Goal: Transaction & Acquisition: Purchase product/service

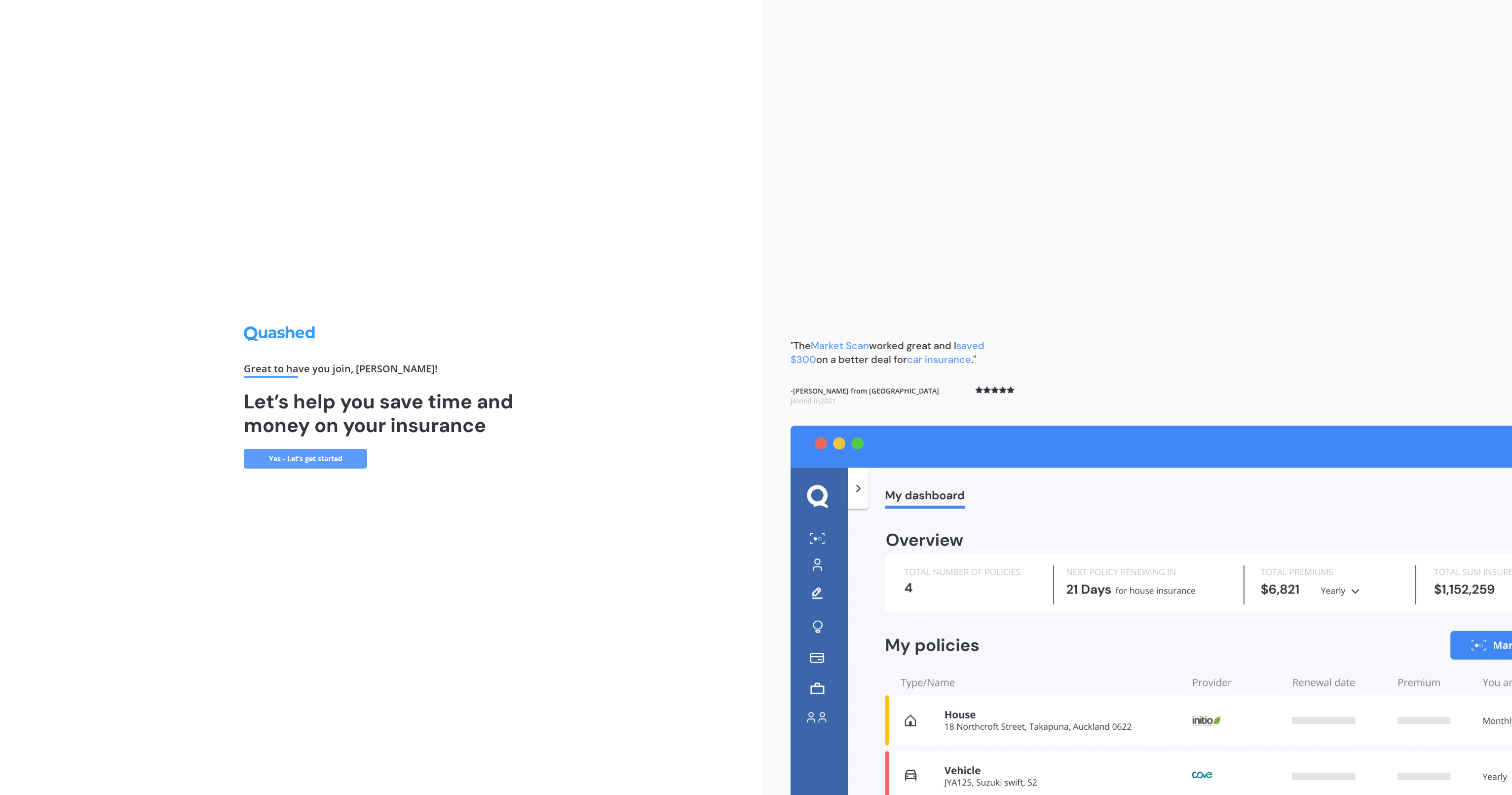
click at [294, 460] on link "Yes - Let’s get started" at bounding box center [305, 459] width 123 height 20
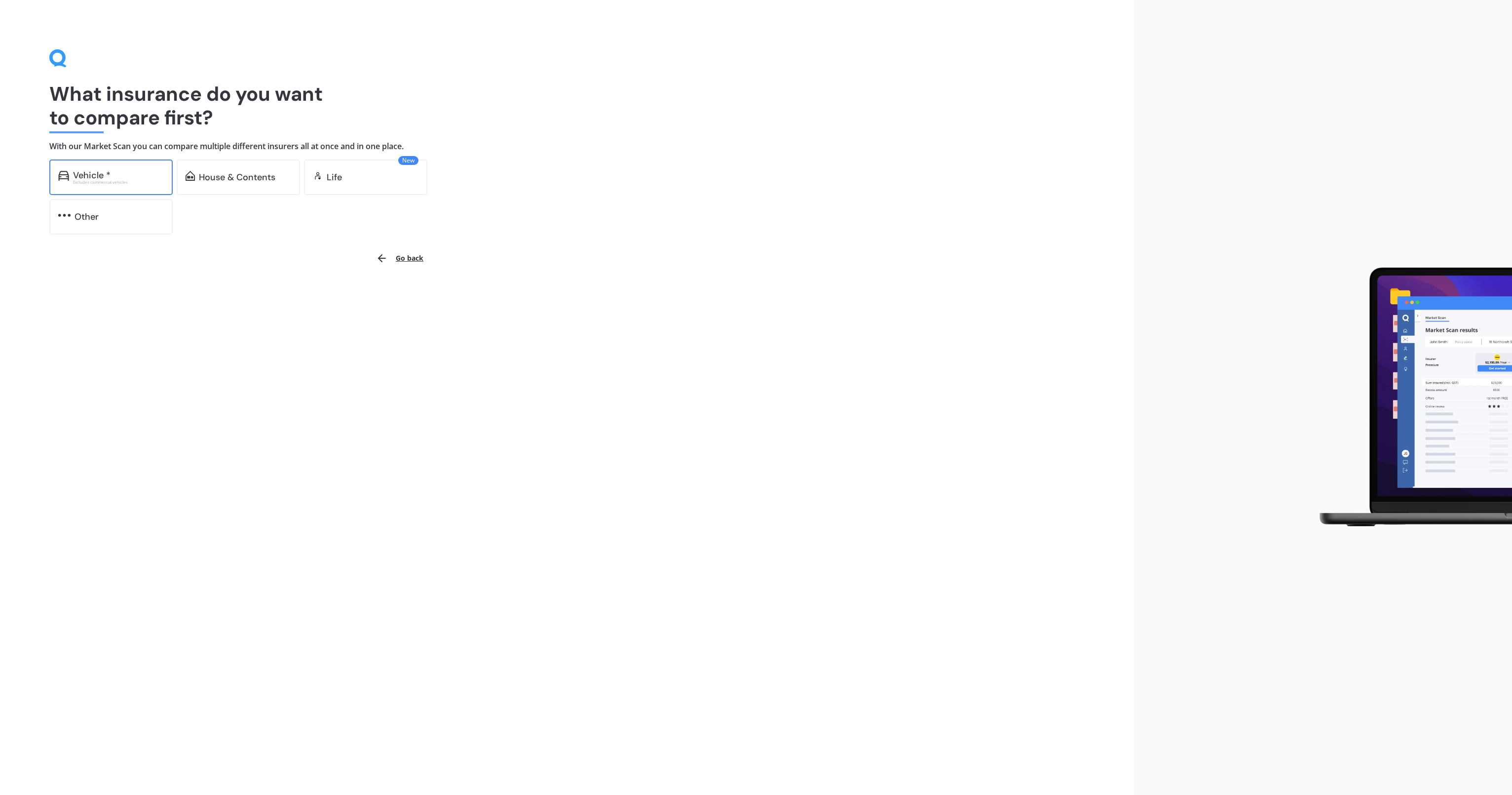
click at [130, 176] on div "Vehicle *" at bounding box center [118, 175] width 91 height 10
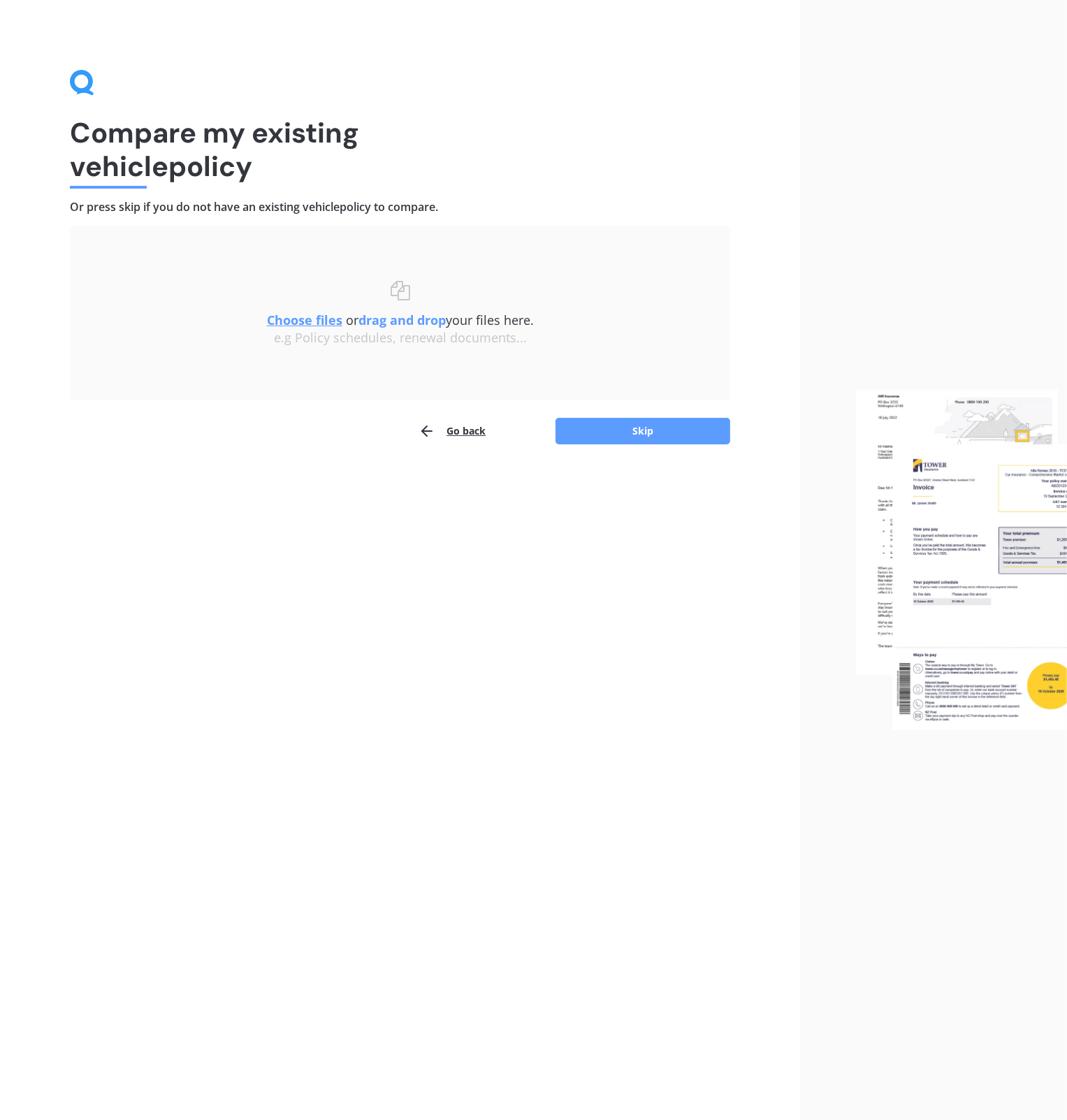
click at [314, 321] on u "Choose files" at bounding box center [304, 320] width 76 height 17
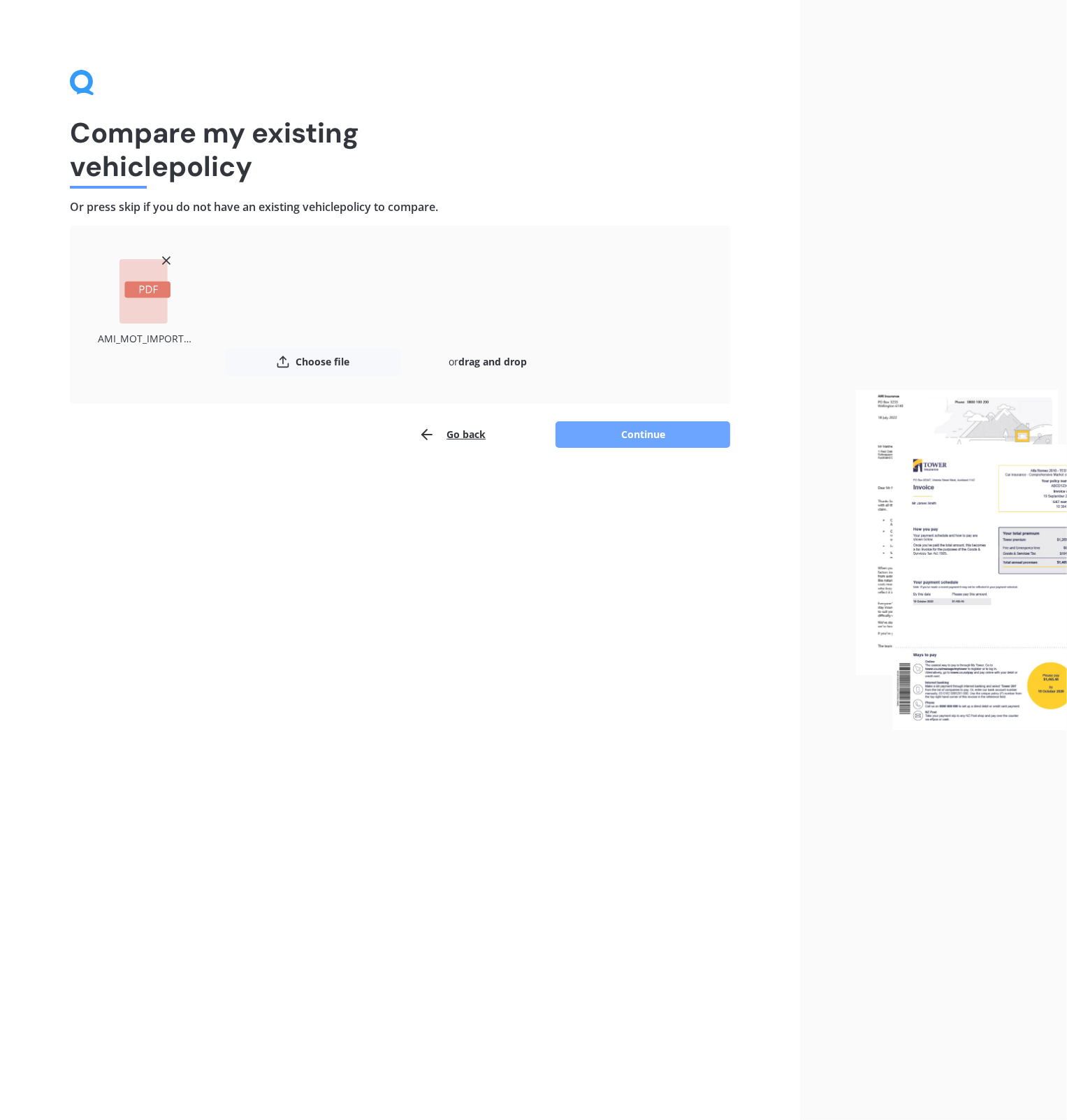
click at [629, 432] on button "Continue" at bounding box center [642, 435] width 175 height 27
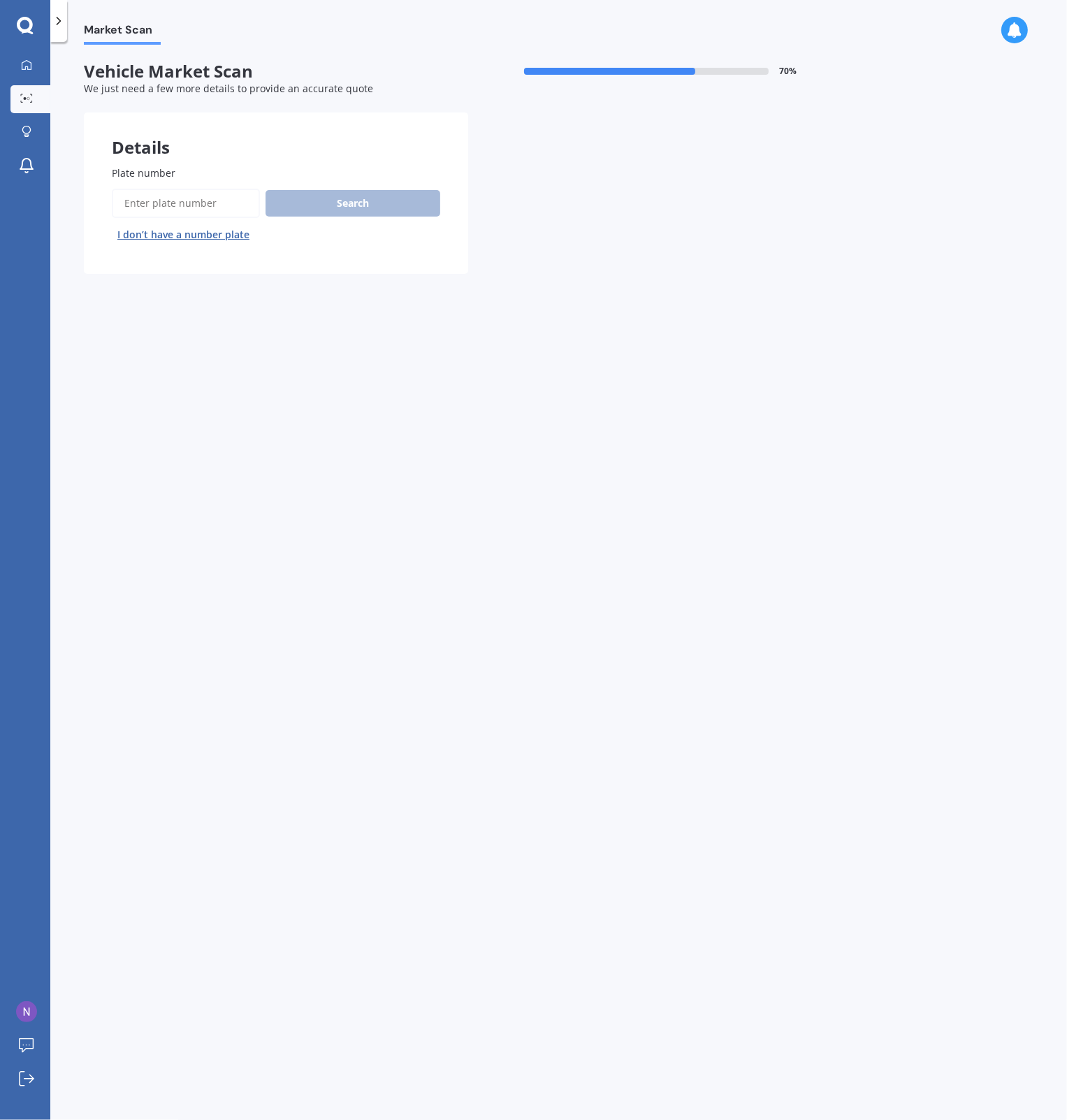
click at [178, 204] on input "Plate number" at bounding box center [186, 203] width 148 height 29
type input "LRW433"
click at [329, 198] on button "Search" at bounding box center [352, 204] width 175 height 27
select select "MAZDA"
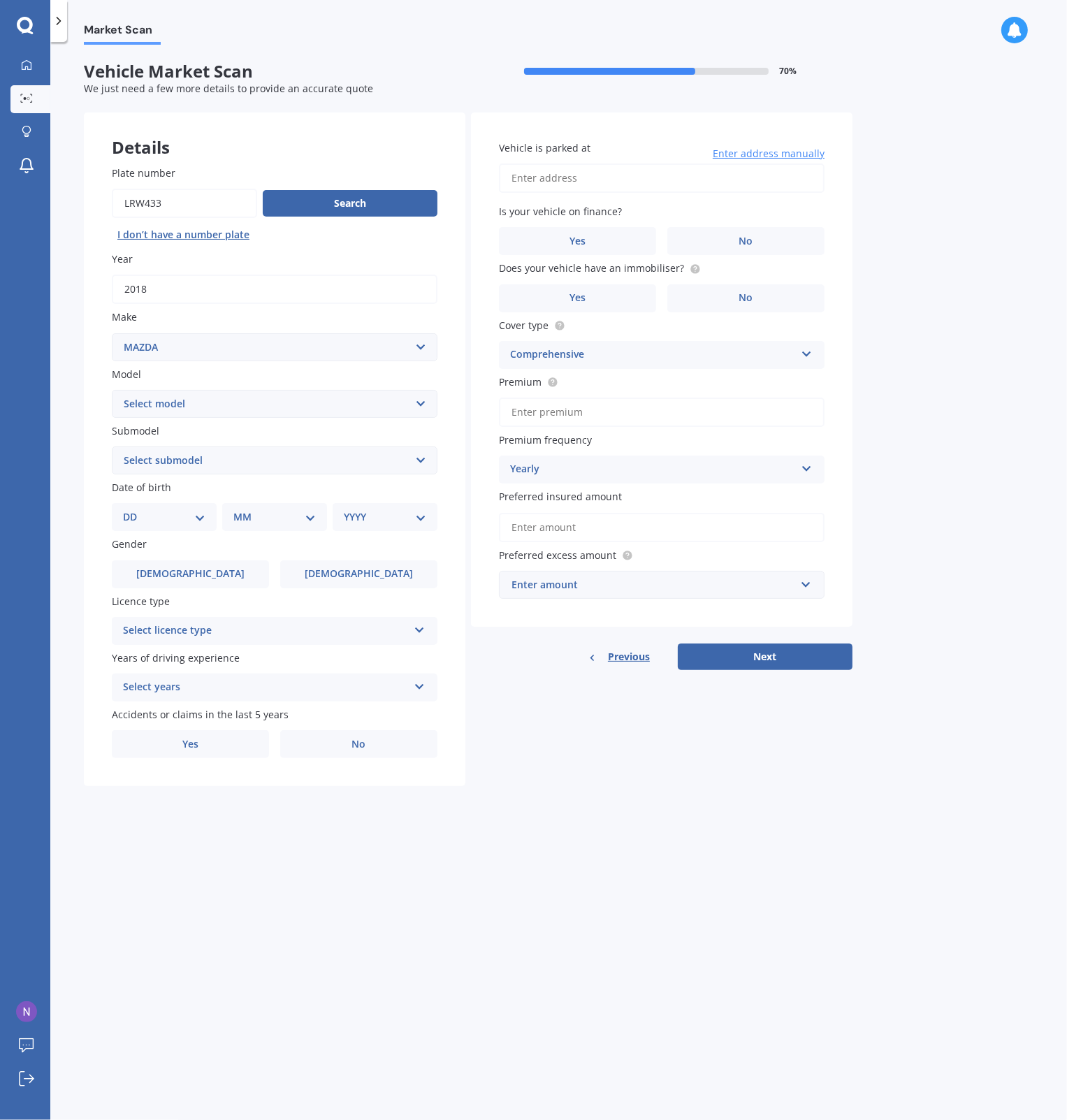
click at [199, 519] on select "DD 01 02 03 04 05 06 07 08 09 10 11 12 13 14 15 16 17 18 19 20 21 22 23 24 25 2…" at bounding box center [164, 517] width 82 height 15
select select "10"
click at [134, 509] on select "DD 01 02 03 04 05 06 07 08 09 10 11 12 13 14 15 16 17 18 19 20 21 22 23 24 25 2…" at bounding box center [164, 517] width 82 height 15
click at [252, 511] on select "MM 01 02 03 04 05 06 07 08 09 10 11 12" at bounding box center [278, 517] width 76 height 15
select select "04"
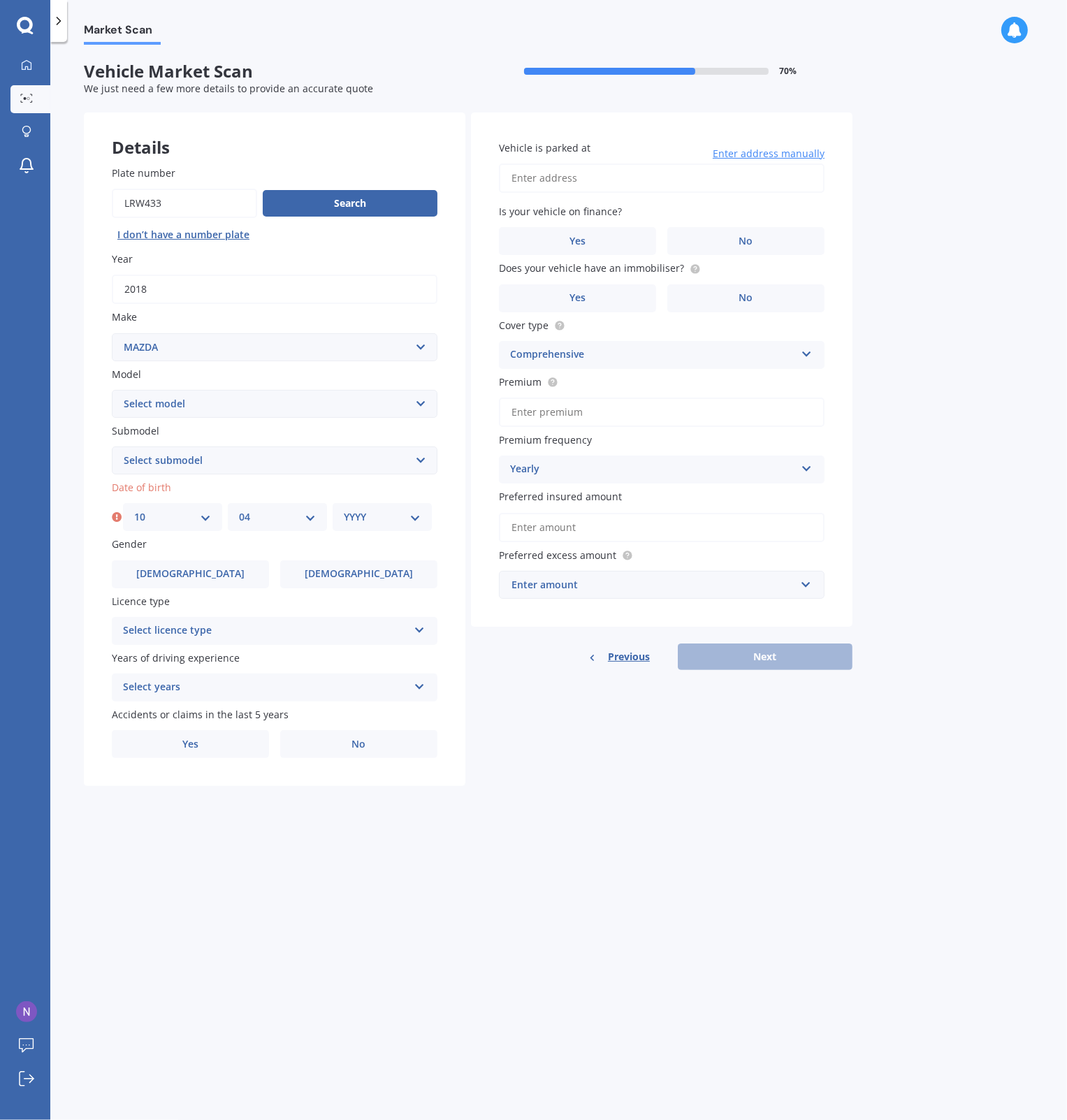
click at [239, 509] on select "MM 01 02 03 04 05 06 07 08 09 10 11 12" at bounding box center [278, 517] width 76 height 15
click at [375, 516] on select "YYYY 2025 2024 2023 2022 2021 2020 2019 2018 2017 2016 2015 2014 2013 2012 2011…" at bounding box center [382, 517] width 76 height 15
select select "1973"
click at [344, 509] on select "YYYY 2025 2024 2023 2022 2021 2020 2019 2018 2017 2016 2015 2014 2013 2012 2011…" at bounding box center [382, 517] width 76 height 15
click at [341, 572] on span "[DEMOGRAPHIC_DATA]" at bounding box center [359, 574] width 111 height 12
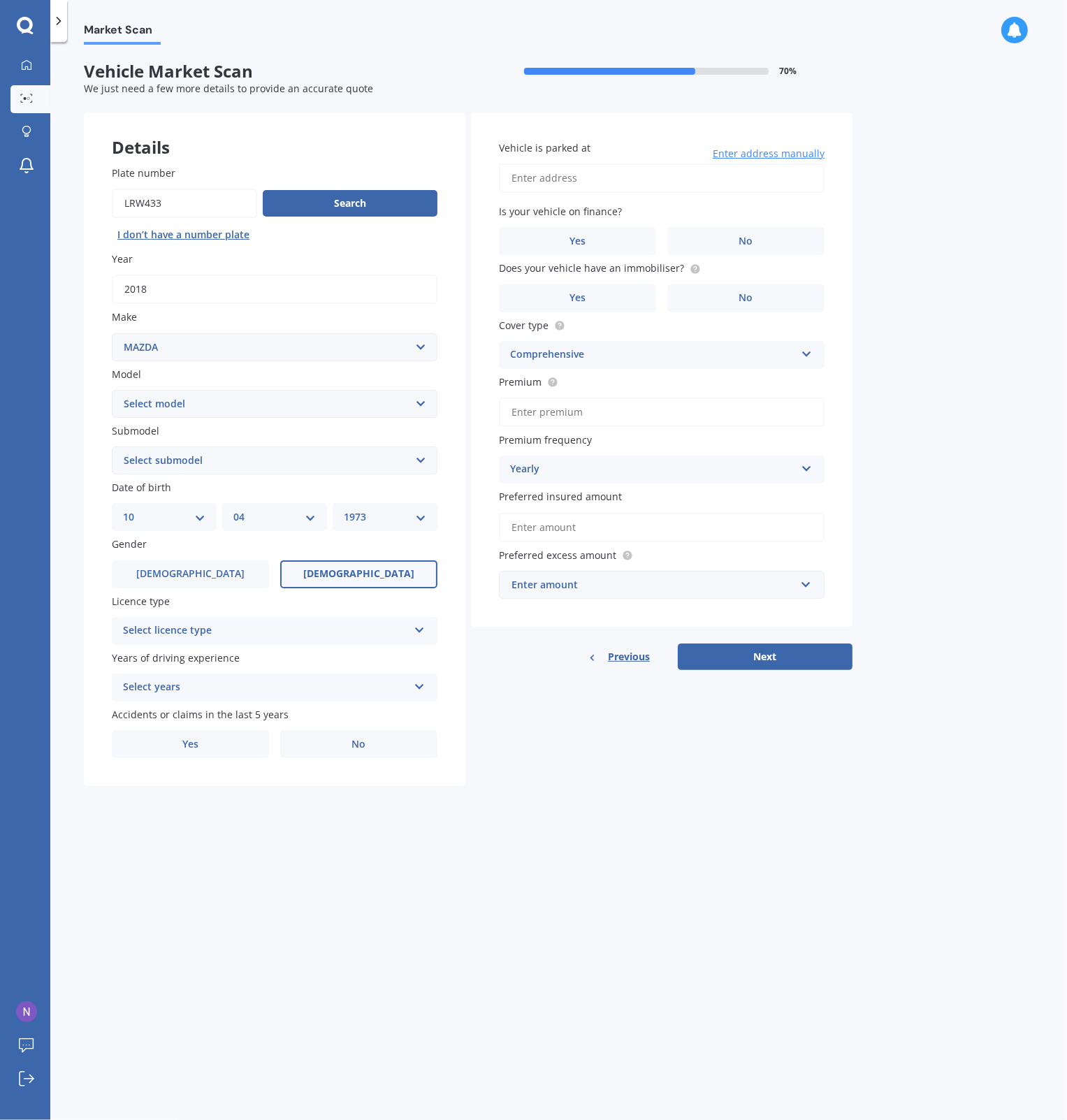
click at [0, 0] on input "[DEMOGRAPHIC_DATA]" at bounding box center [0, 0] width 0 height 0
click at [211, 631] on div "Select licence type" at bounding box center [265, 631] width 285 height 17
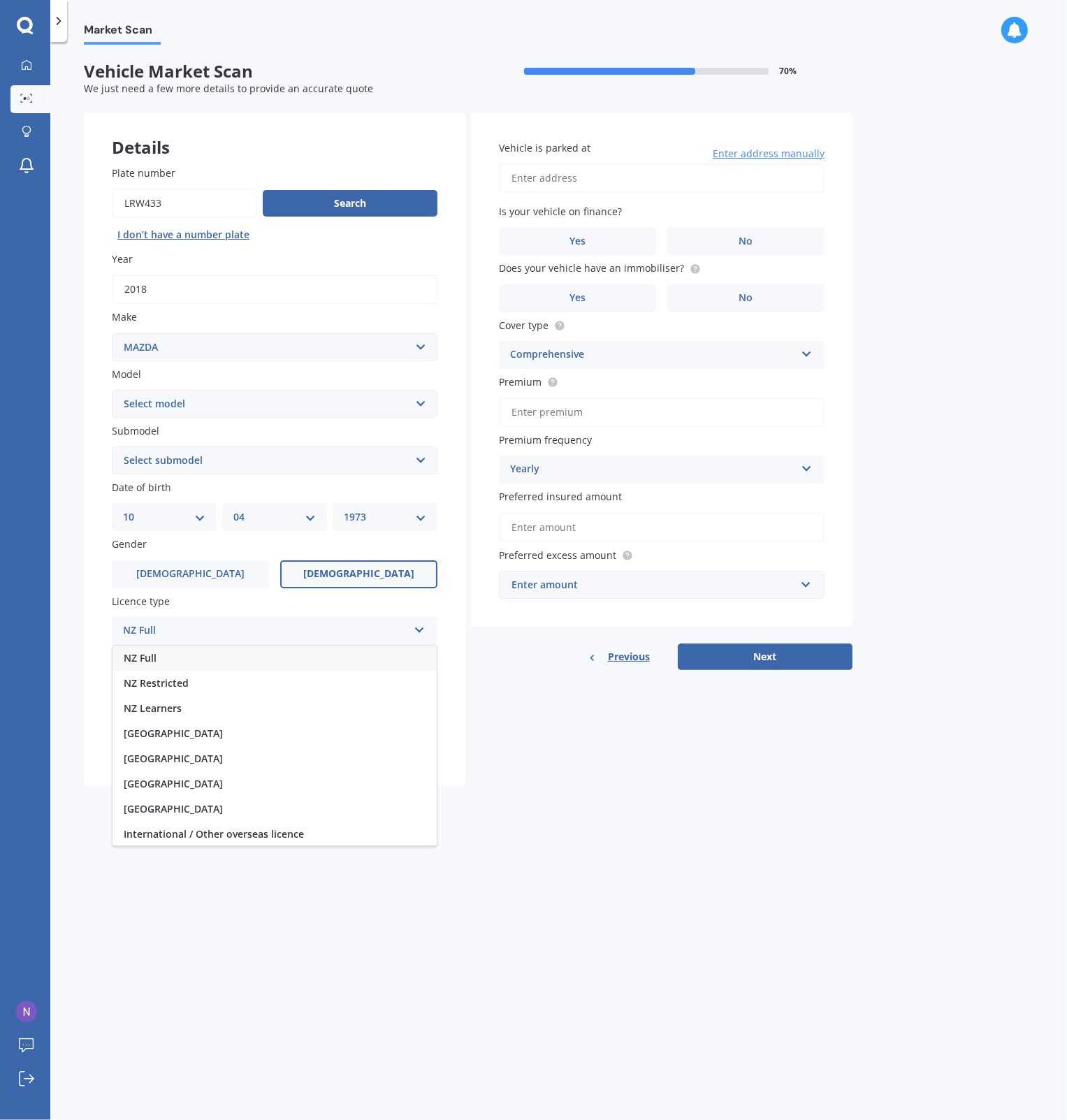
click at [171, 660] on div "NZ Full" at bounding box center [274, 658] width 324 height 25
click at [168, 689] on div "Select years" at bounding box center [265, 687] width 285 height 17
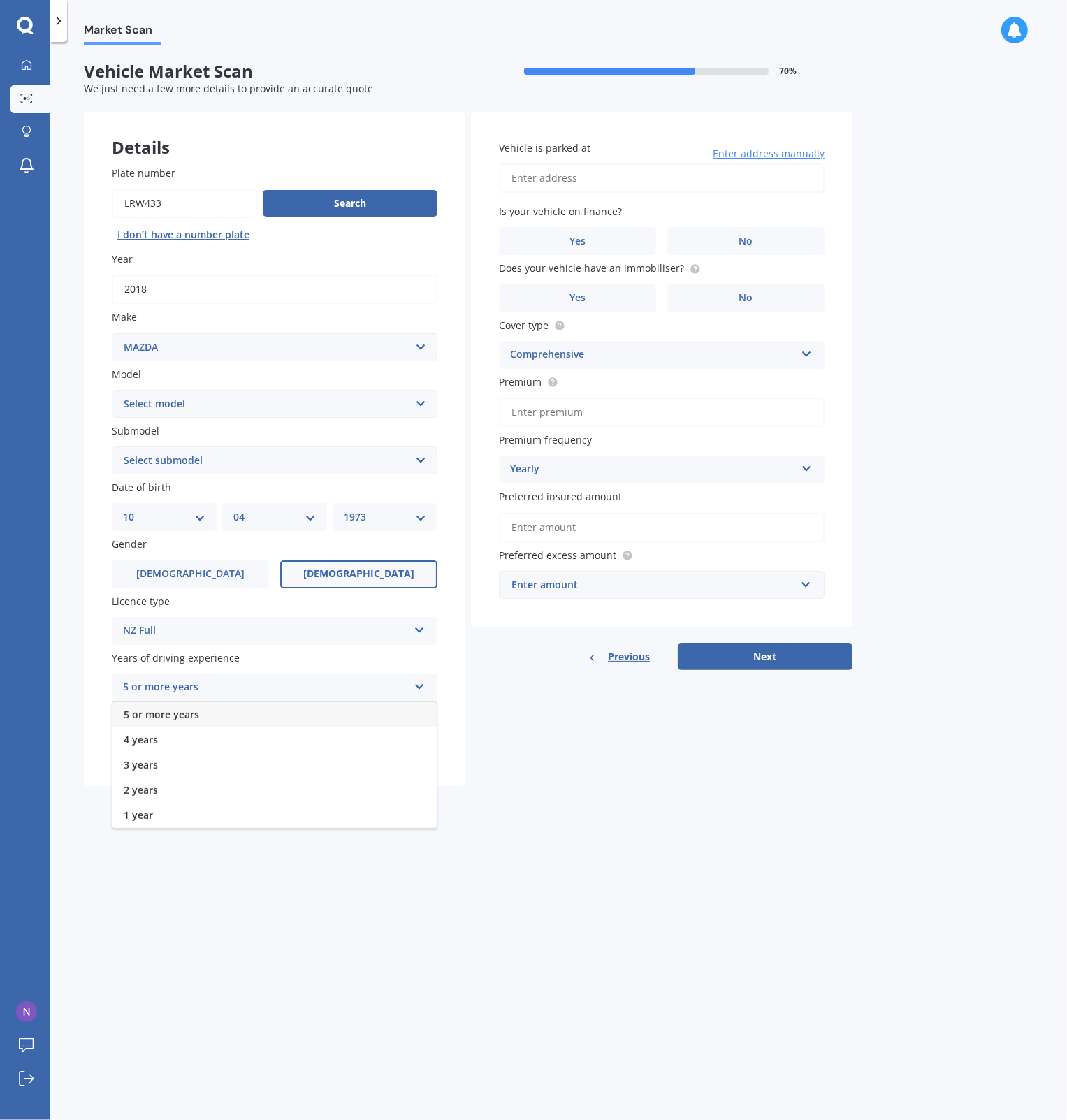
click at [172, 713] on span "5 or more years" at bounding box center [161, 715] width 76 height 13
click at [337, 740] on label "No" at bounding box center [358, 744] width 157 height 28
click at [0, 0] on input "No" at bounding box center [0, 0] width 0 height 0
click at [167, 402] on select "Select model 121 2 3 323 323 / Familia 6 626 929 Atenza Autozam Axela AZ3 B2000…" at bounding box center [275, 404] width 326 height 28
select select "6"
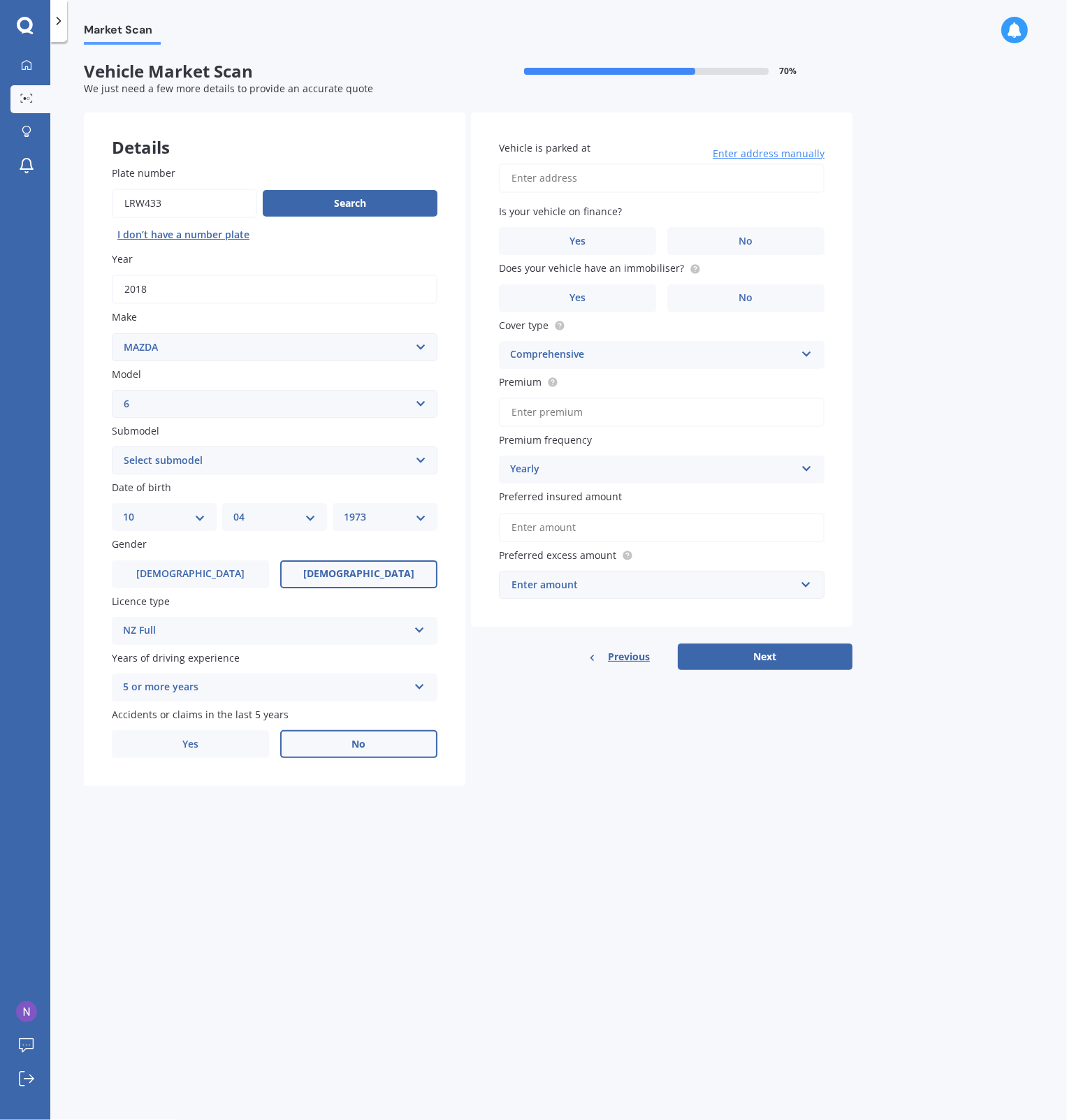
click at [112, 390] on select "Select model 121 2 3 323 323 / Familia 6 626 929 Atenza Autozam Axela AZ3 B2000…" at bounding box center [275, 404] width 326 height 28
click at [183, 462] on select "Select submodel (All other Petrol) 2.5 Limited Atenza Diesel Turbo Diesel diese…" at bounding box center [275, 460] width 326 height 28
select select "(ALL OTHER PETROL)"
click at [112, 446] on select "Select submodel (All other Petrol) 2.5 Limited Atenza Diesel Turbo Diesel diese…" at bounding box center [275, 460] width 326 height 28
click at [556, 182] on input "Vehicle is parked at" at bounding box center [661, 178] width 326 height 29
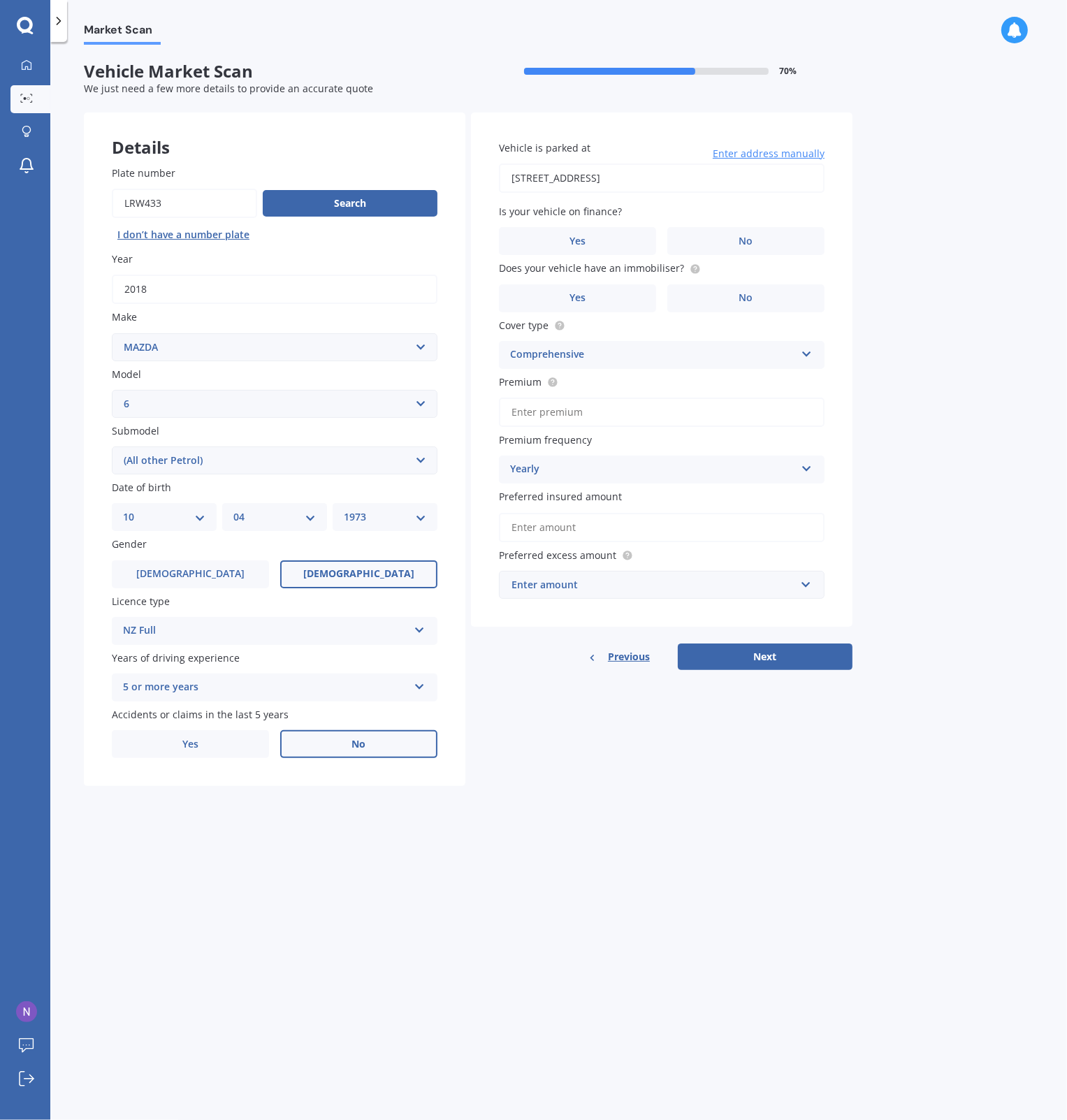
type input "[STREET_ADDRESS]"
click at [732, 242] on label "No" at bounding box center [745, 241] width 157 height 28
click at [0, 0] on input "No" at bounding box center [0, 0] width 0 height 0
click at [744, 298] on span "No" at bounding box center [745, 297] width 14 height 12
click at [0, 0] on input "No" at bounding box center [0, 0] width 0 height 0
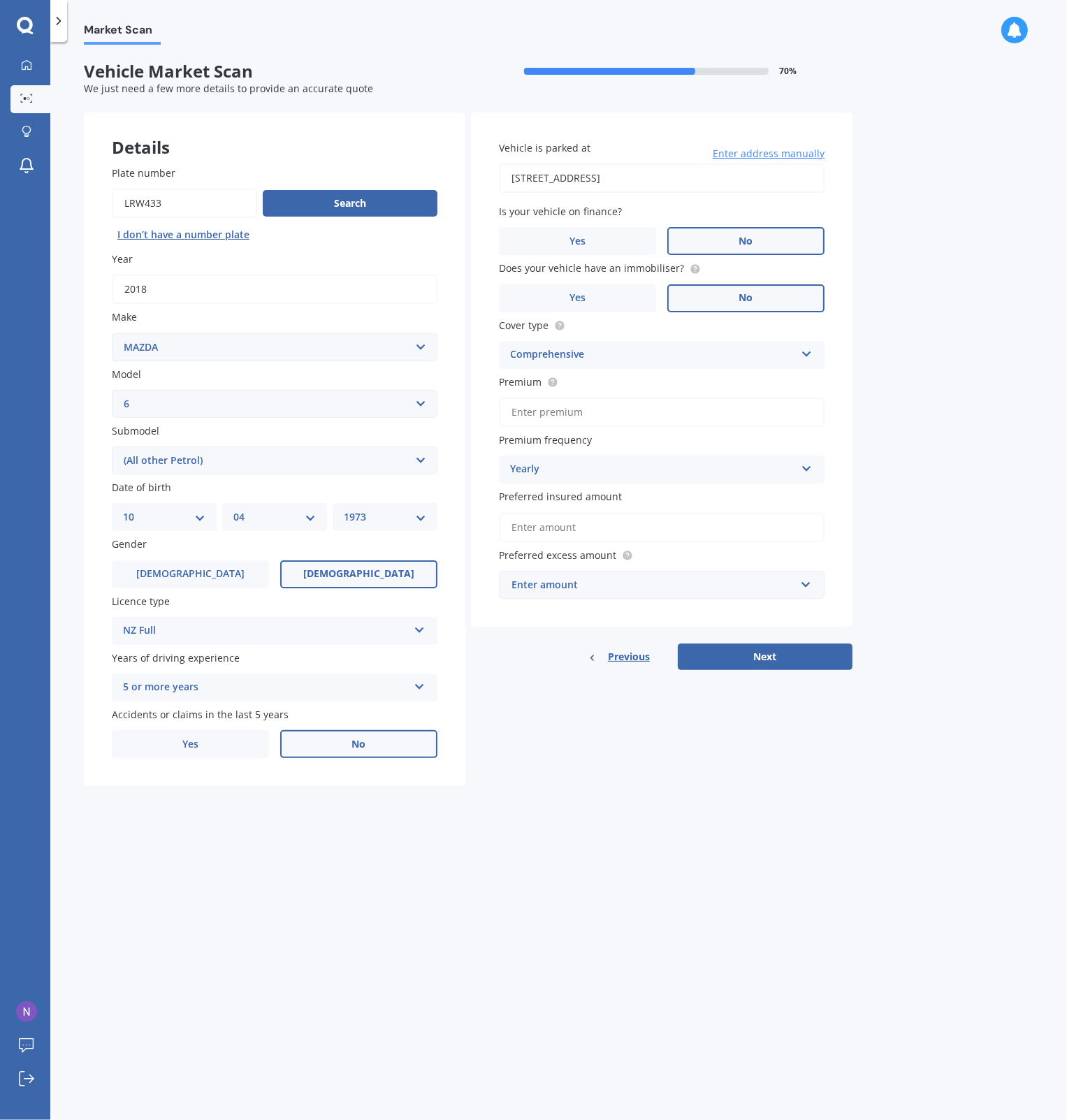
click at [808, 356] on icon at bounding box center [806, 351] width 12 height 10
click at [612, 413] on input "Premium" at bounding box center [661, 411] width 326 height 29
type input "$1,102.00"
click at [557, 530] on input "Preferred insured amount" at bounding box center [661, 527] width 326 height 29
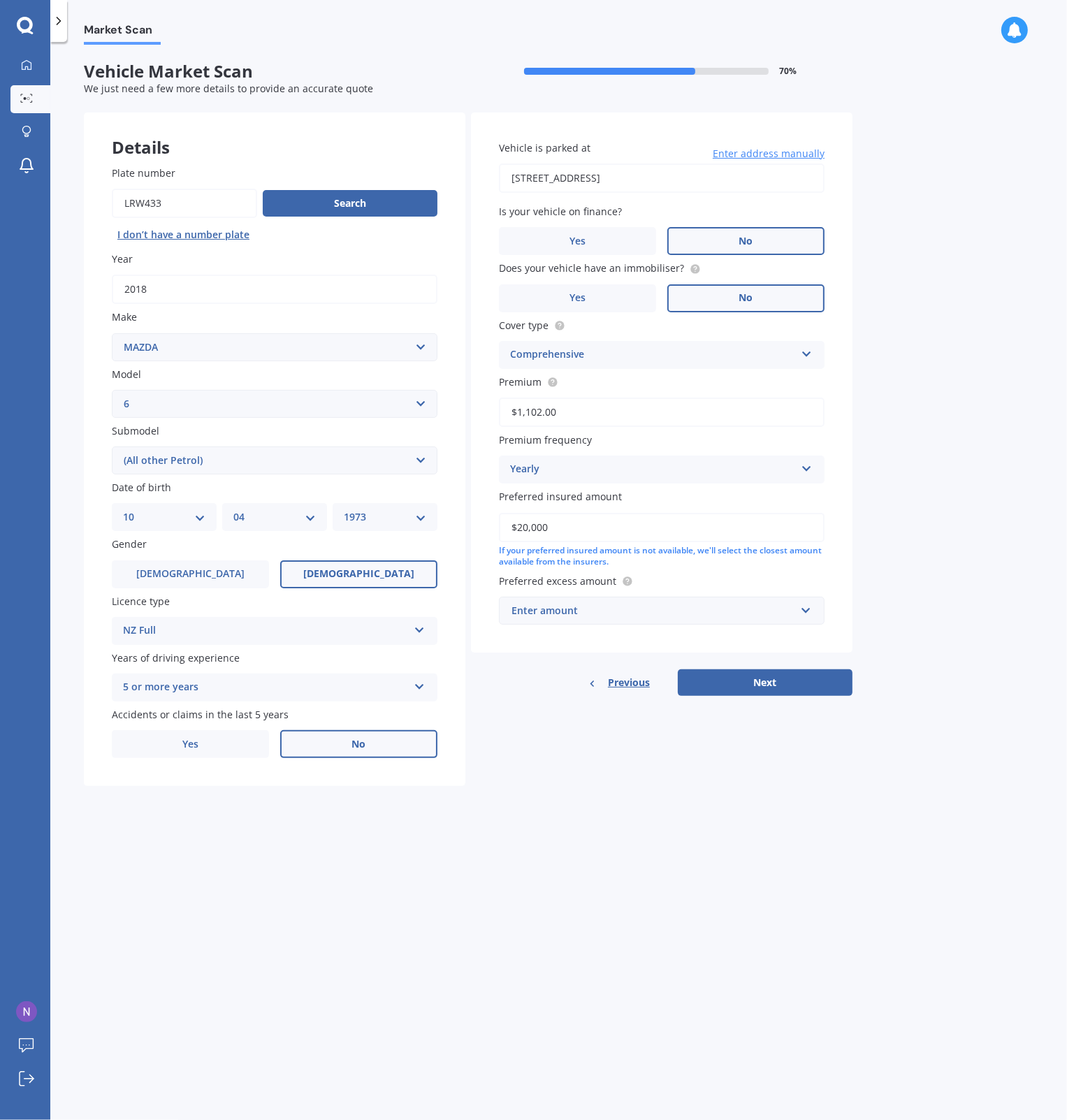
type input "$20,000"
click at [607, 607] on div "Enter amount" at bounding box center [652, 611] width 283 height 15
click at [550, 684] on div "$500" at bounding box center [661, 688] width 324 height 26
click at [769, 700] on button "Next" at bounding box center [765, 698] width 175 height 27
select select "10"
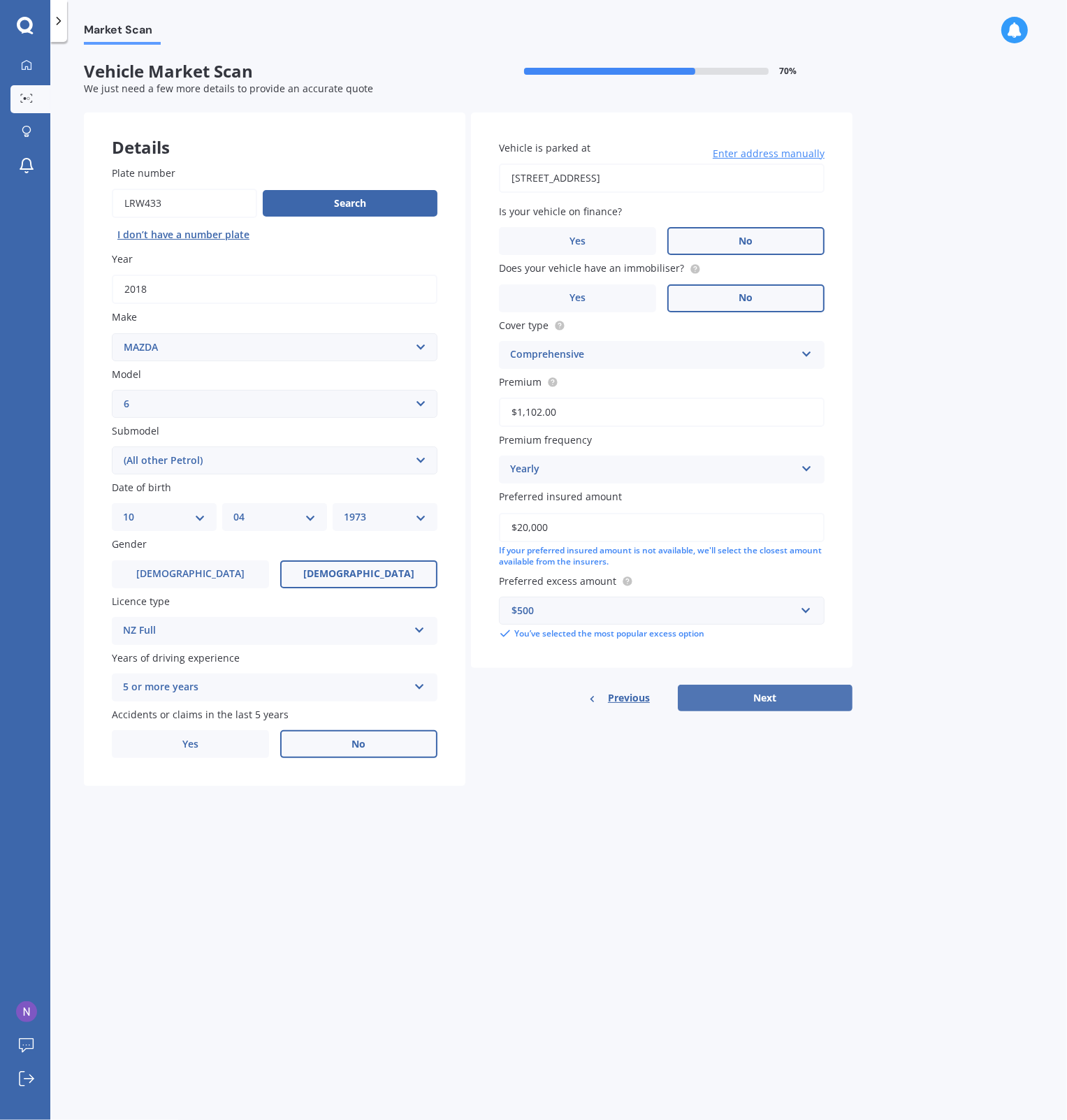
select select "04"
select select "1973"
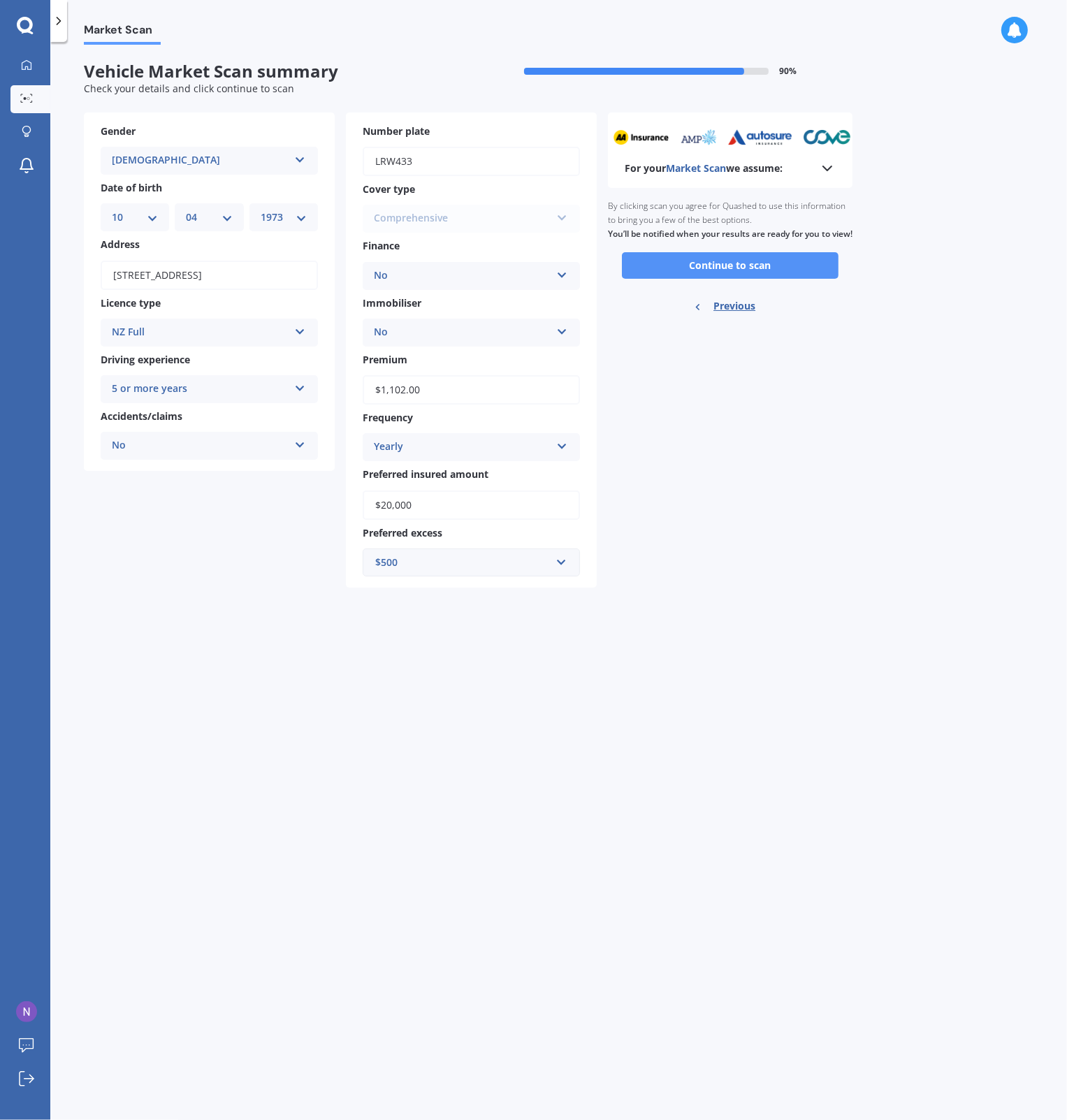
click at [729, 275] on button "Continue to scan" at bounding box center [730, 266] width 217 height 27
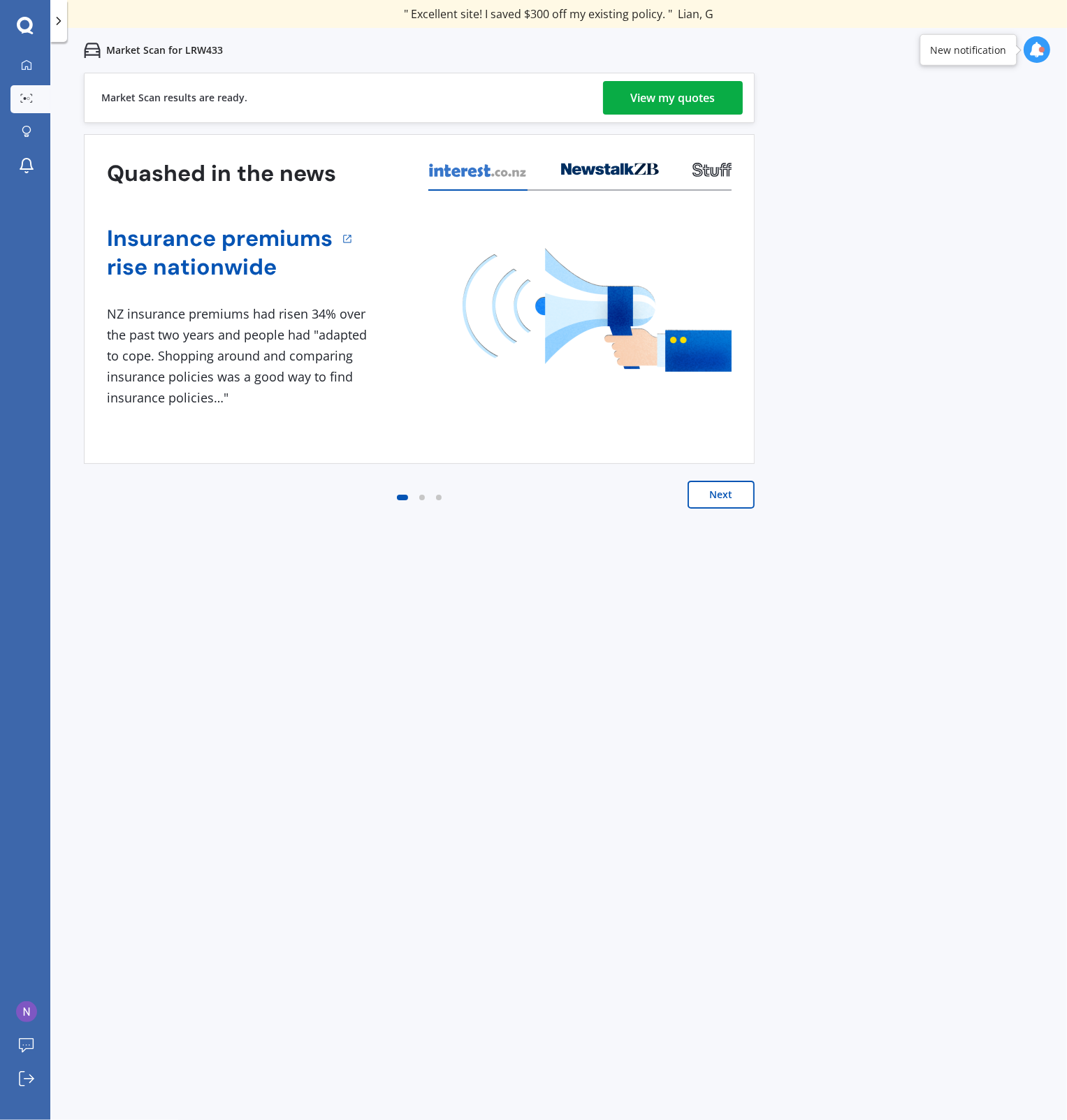
click at [691, 102] on div "View my quotes" at bounding box center [673, 98] width 85 height 33
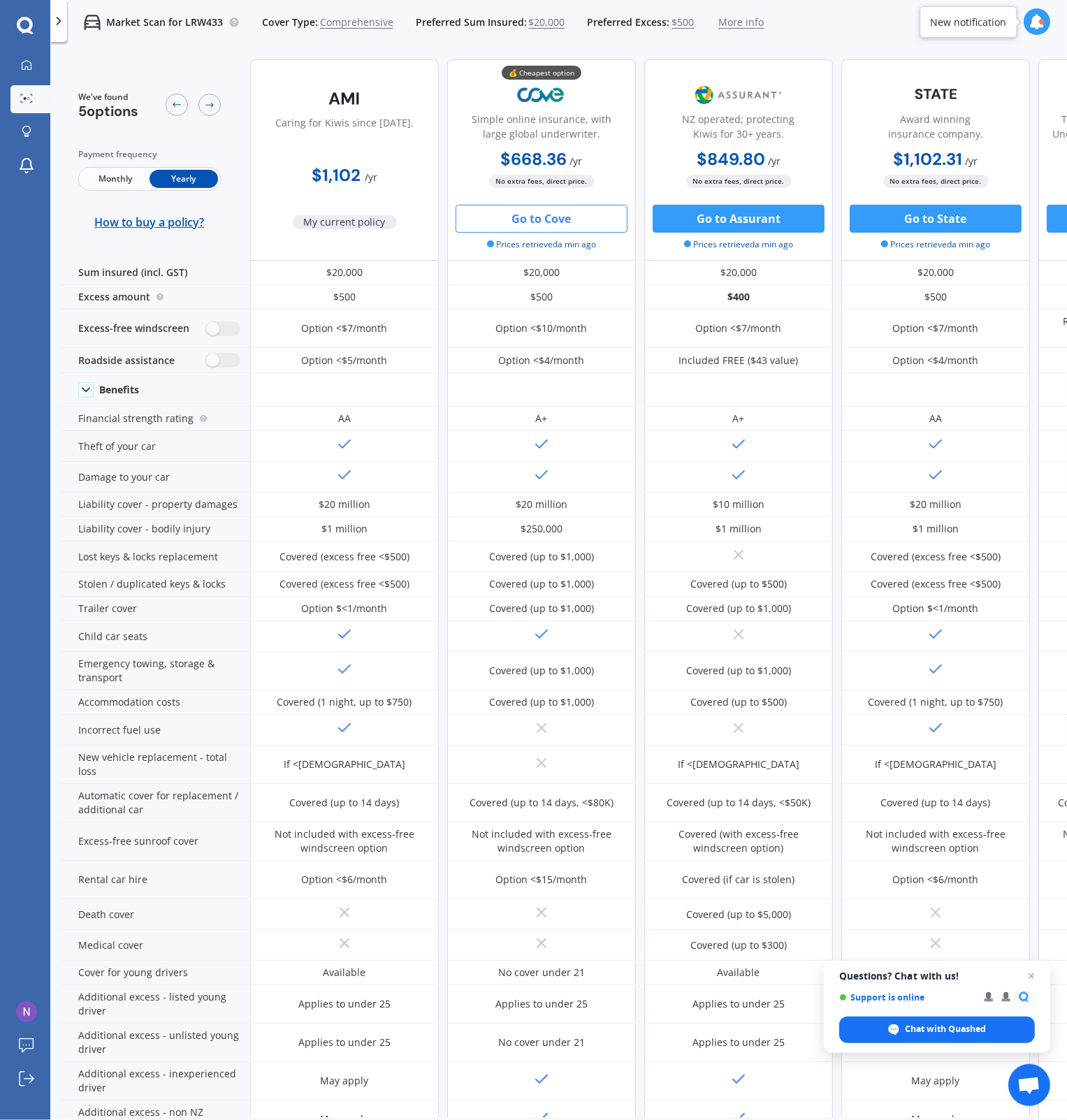
click at [533, 220] on button "Go to Cove" at bounding box center [541, 219] width 172 height 28
